Goal: Task Accomplishment & Management: Use online tool/utility

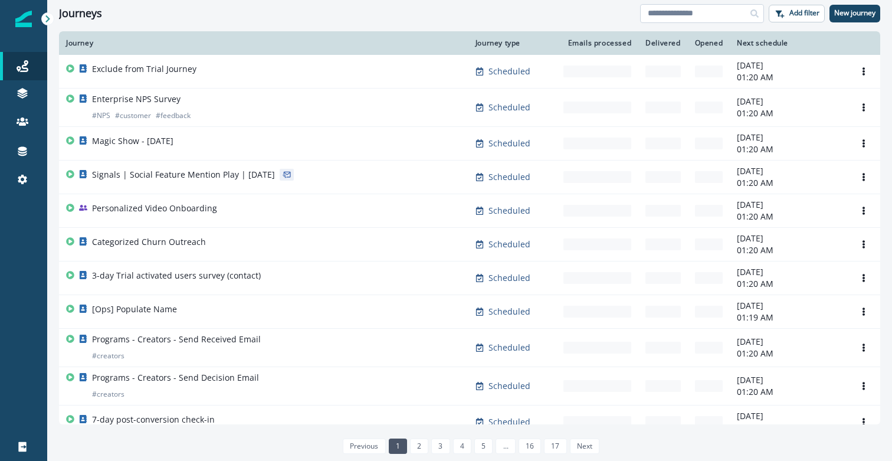
click at [674, 20] on input at bounding box center [702, 13] width 124 height 19
type input "*"
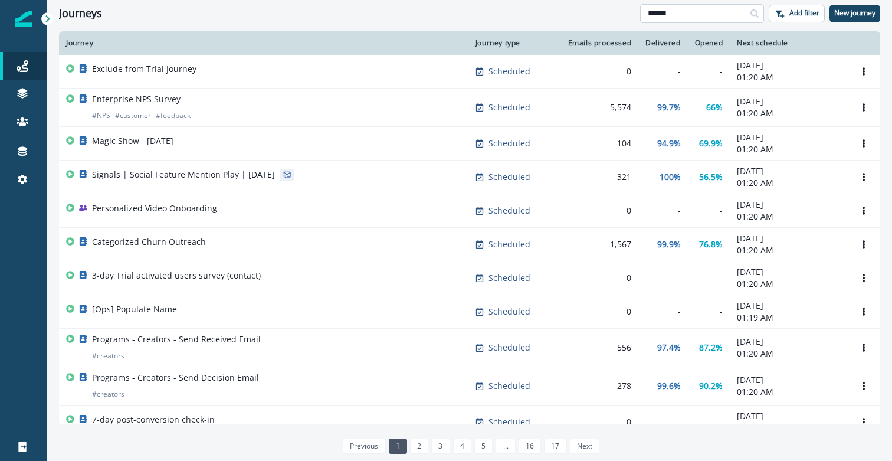
type input "******"
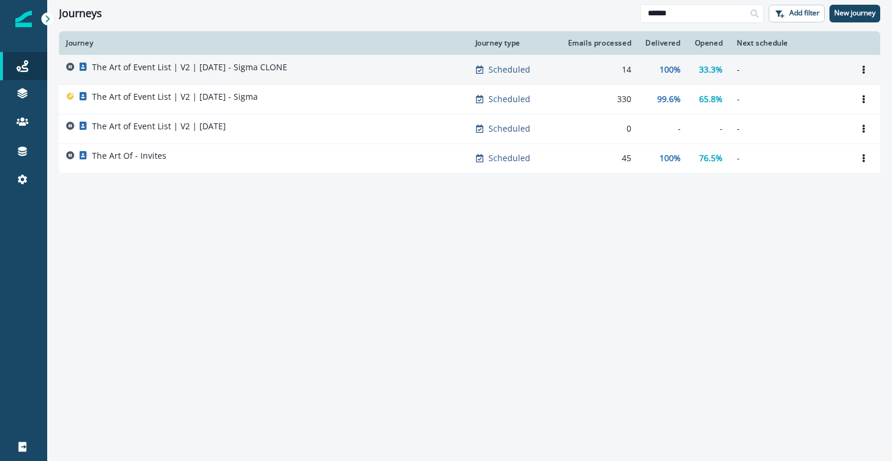
click at [193, 70] on p "The Art of Event List | V2 | [DATE] - Sigma CLONE" at bounding box center [189, 67] width 195 height 12
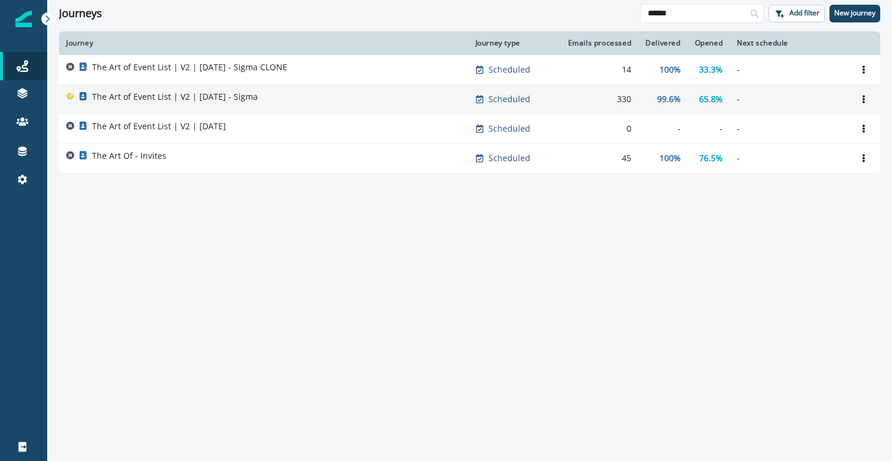
click at [159, 100] on p "The Art of Event List | V2 | [DATE] - Sigma" at bounding box center [175, 97] width 166 height 12
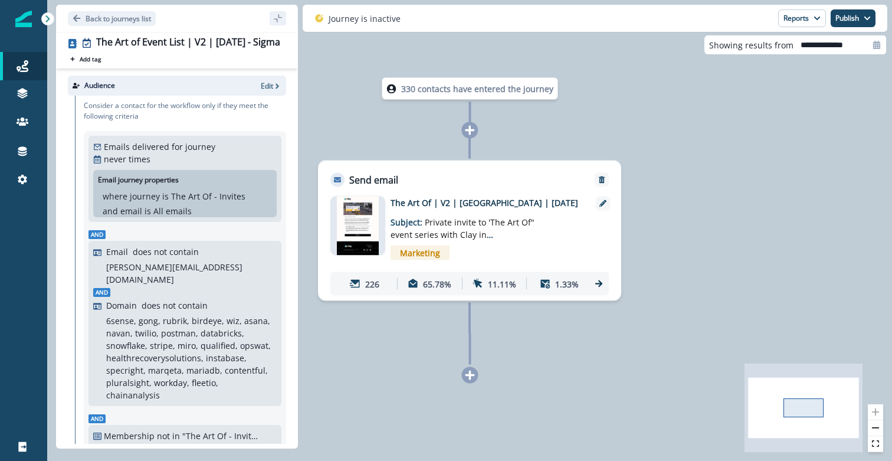
click at [463, 193] on div "Email asset changed, journey reports will be subject to change This asset has o…" at bounding box center [469, 243] width 302 height 113
click at [464, 198] on p "The Art Of | V2 | [GEOGRAPHIC_DATA] | [DATE]" at bounding box center [484, 202] width 189 height 12
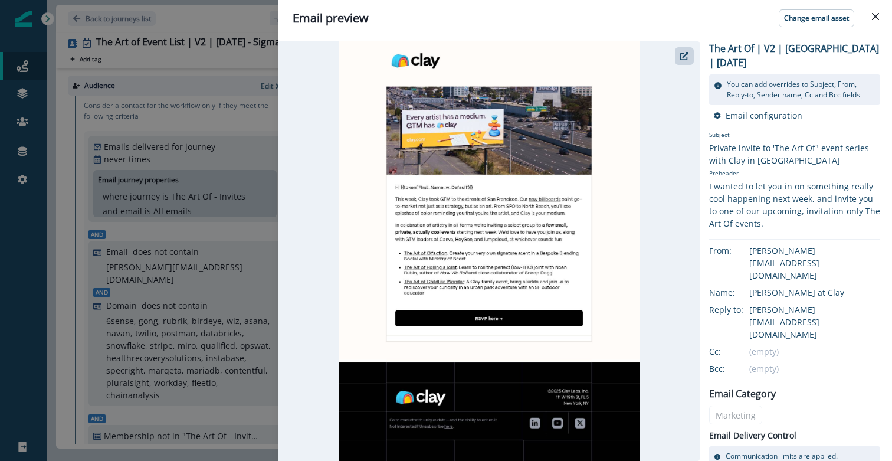
click at [254, 66] on div "Email preview Change email asset The Art Of | V2 | [GEOGRAPHIC_DATA] | [DATE] Y…" at bounding box center [446, 230] width 892 height 461
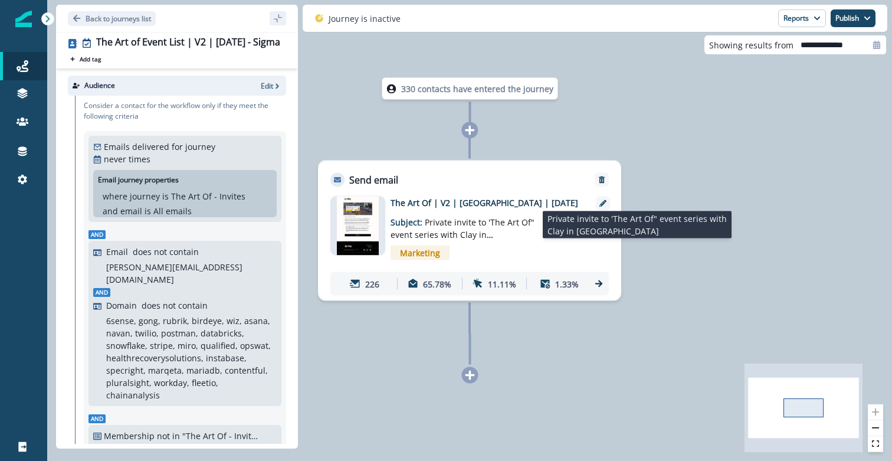
click at [443, 216] on span "Private invite to 'The Art Of" event series with Clay in [GEOGRAPHIC_DATA]" at bounding box center [462, 234] width 144 height 36
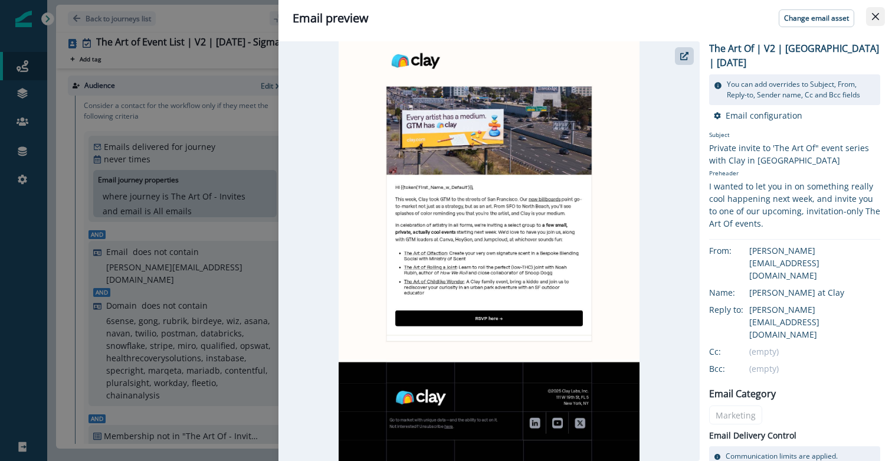
click at [872, 18] on icon "Close" at bounding box center [875, 16] width 7 height 7
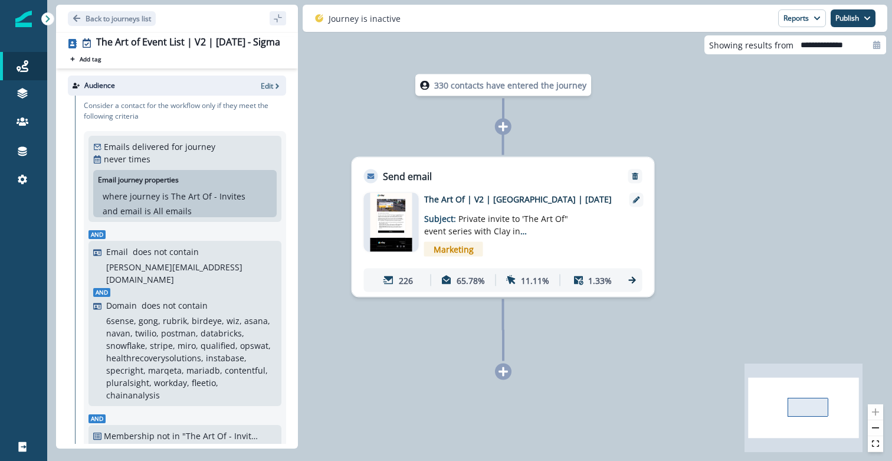
click at [527, 237] on div "Marketing" at bounding box center [520, 249] width 193 height 24
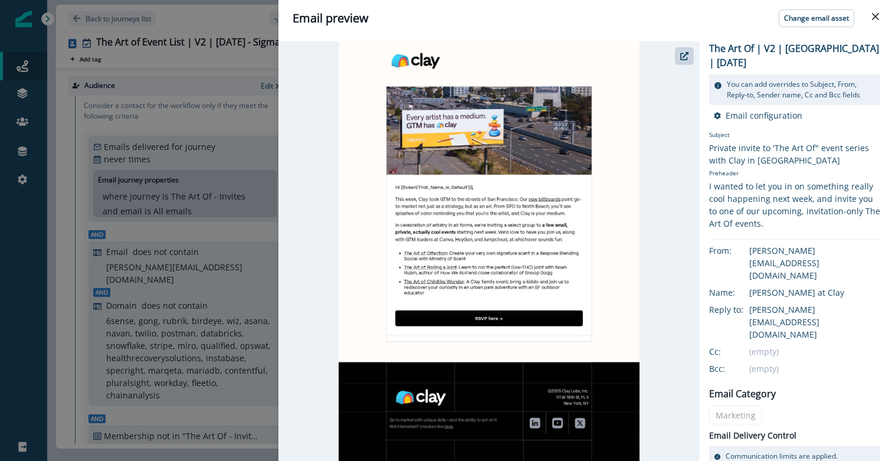
click at [249, 65] on div "Email preview Change email asset The Art Of | V2 | [GEOGRAPHIC_DATA] | [DATE] Y…" at bounding box center [446, 230] width 892 height 461
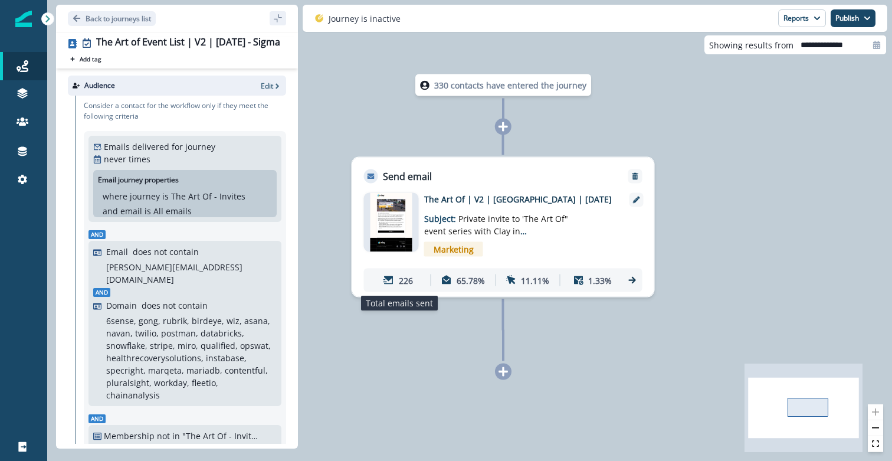
click at [397, 283] on div "226" at bounding box center [399, 280] width 60 height 22
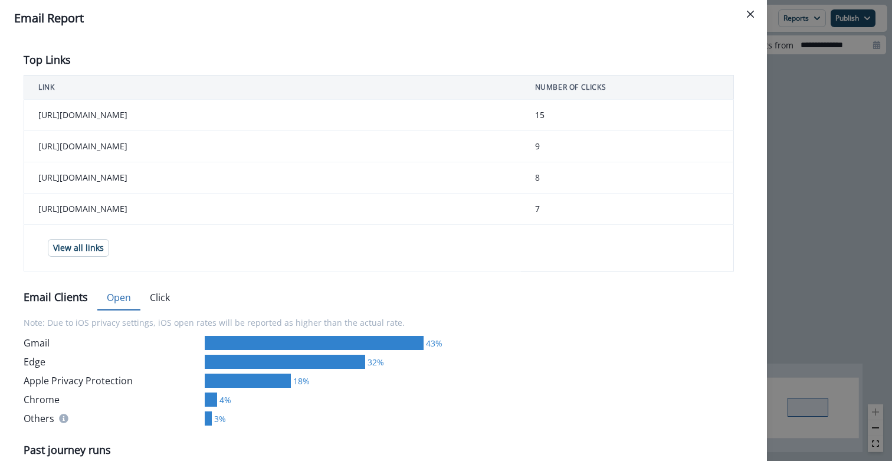
scroll to position [413, 0]
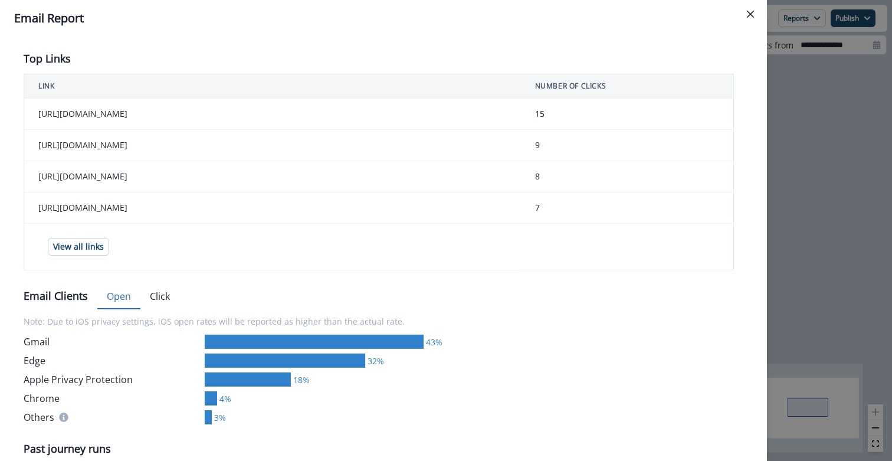
click at [113, 209] on td "[URL][DOMAIN_NAME]" at bounding box center [272, 207] width 497 height 31
copy td "[URL][DOMAIN_NAME]"
click at [90, 150] on td "[URL][DOMAIN_NAME]" at bounding box center [272, 145] width 497 height 31
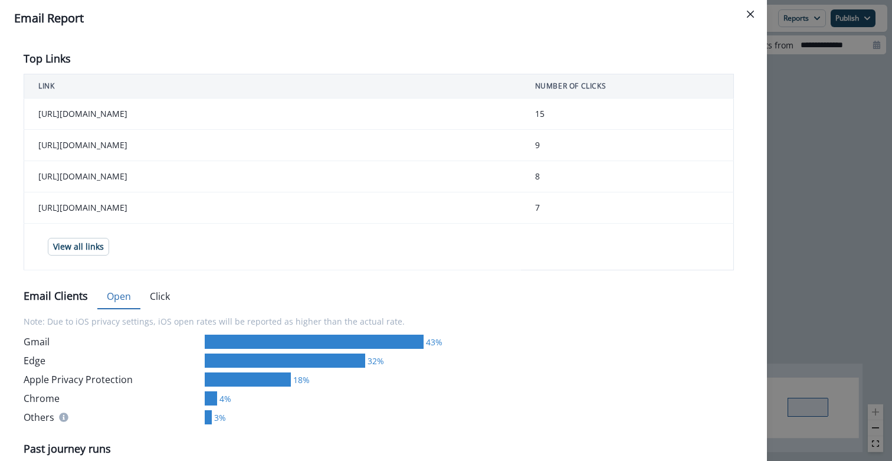
click at [90, 150] on td "[URL][DOMAIN_NAME]" at bounding box center [272, 145] width 497 height 31
copy td "[URL][DOMAIN_NAME]"
click at [96, 175] on td "[URL][DOMAIN_NAME]" at bounding box center [272, 176] width 497 height 31
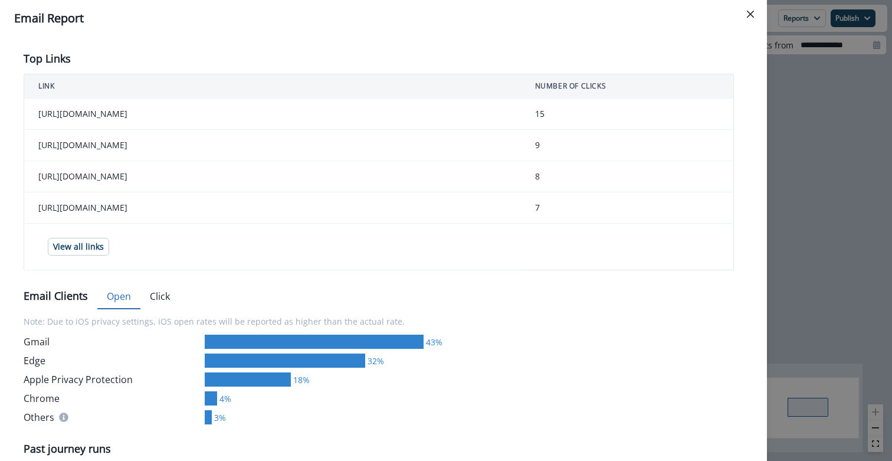
click at [96, 175] on td "[URL][DOMAIN_NAME]" at bounding box center [272, 176] width 497 height 31
click at [568, 136] on td "9" at bounding box center [627, 145] width 213 height 31
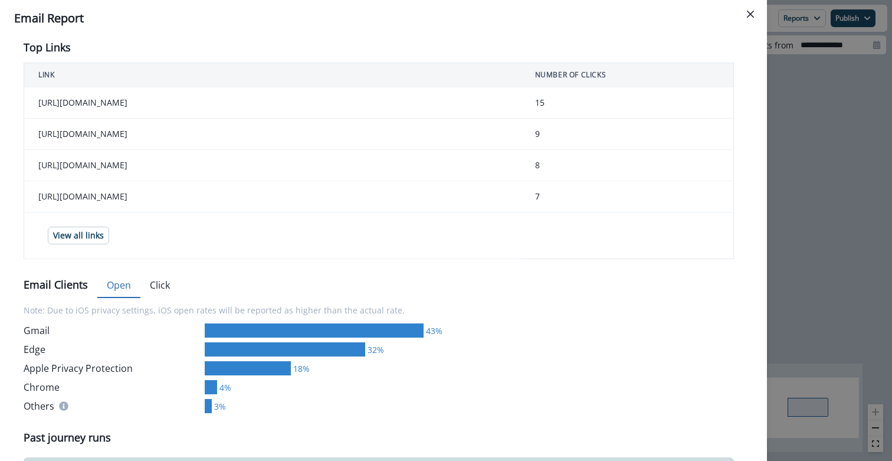
scroll to position [393, 0]
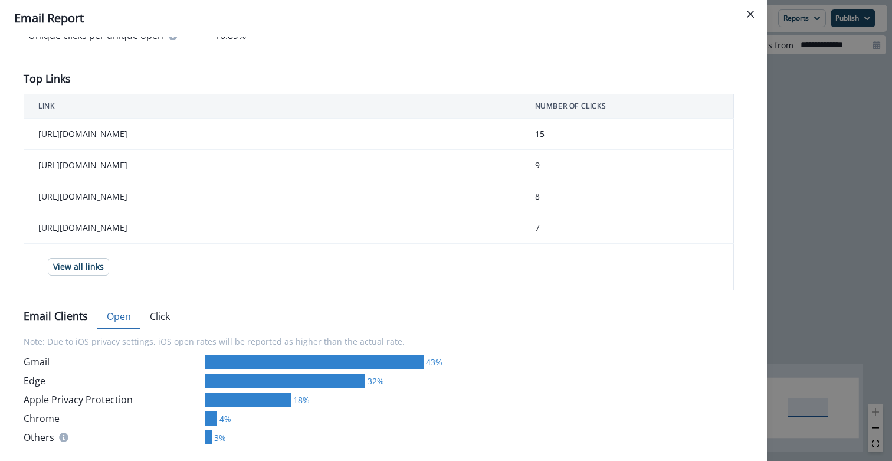
click at [155, 317] on button "Click" at bounding box center [159, 316] width 39 height 25
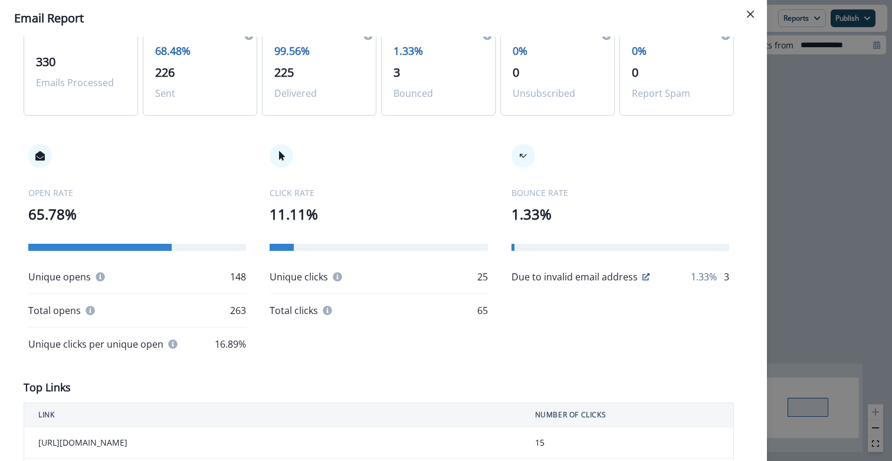
scroll to position [0, 0]
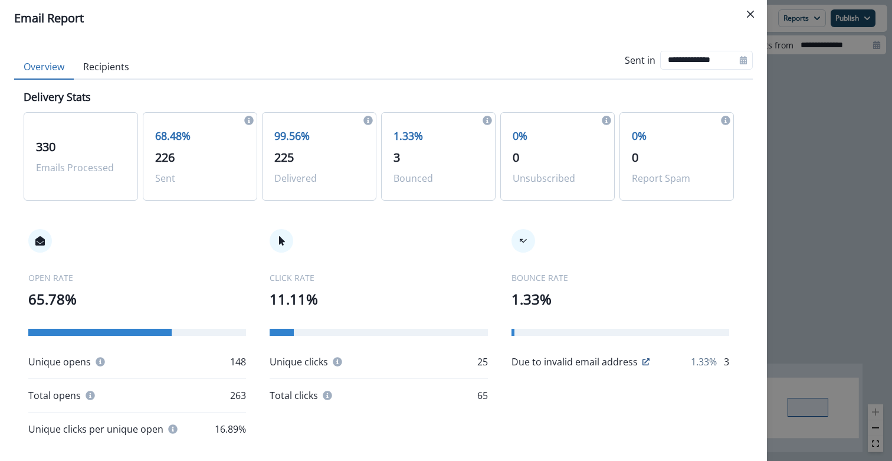
click at [124, 71] on button "Recipients" at bounding box center [106, 67] width 65 height 25
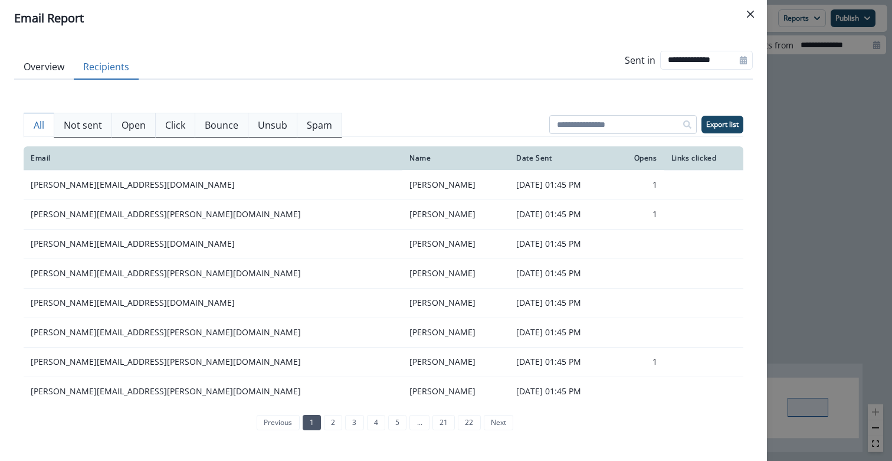
click at [575, 124] on input at bounding box center [622, 124] width 147 height 19
type input "****"
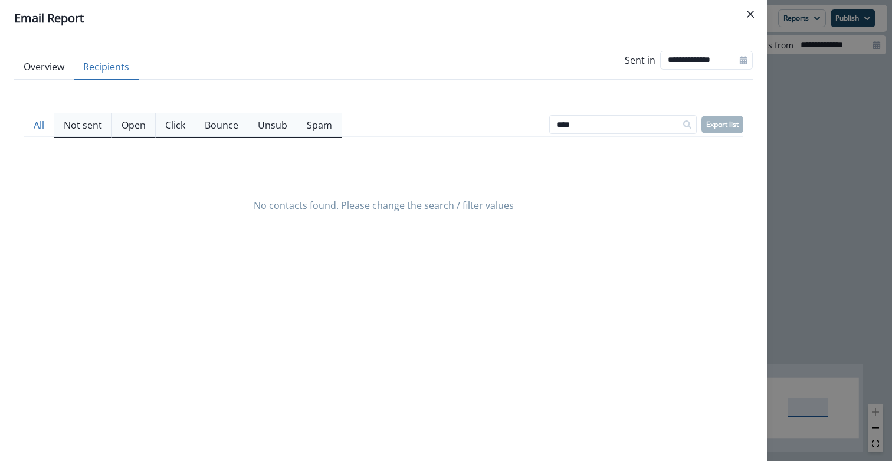
click at [80, 122] on p "Not sent" at bounding box center [83, 125] width 38 height 14
click at [129, 127] on p "Open" at bounding box center [133, 125] width 24 height 14
click at [181, 125] on p "Click" at bounding box center [175, 125] width 20 height 14
click at [57, 70] on button "Overview" at bounding box center [44, 67] width 60 height 25
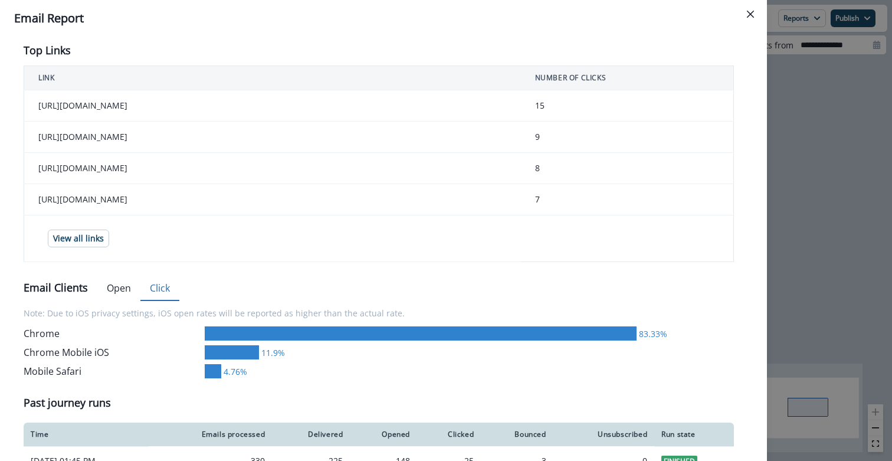
scroll to position [451, 0]
